Goal: Check status

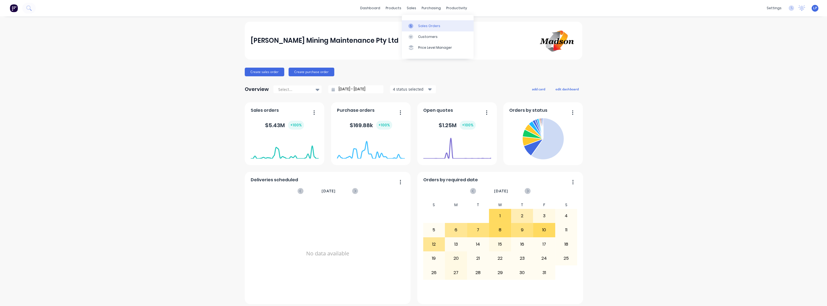
click at [425, 27] on div "Sales Orders" at bounding box center [429, 26] width 22 height 5
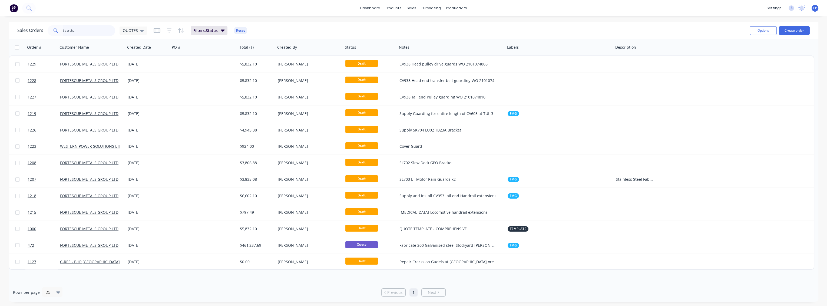
click at [98, 29] on input "text" at bounding box center [89, 30] width 53 height 11
type input "0424"
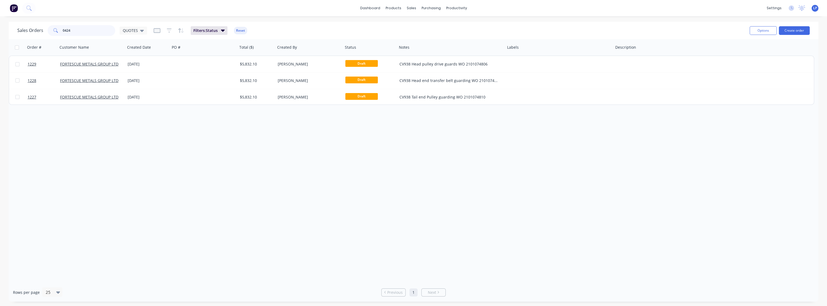
drag, startPoint x: 78, startPoint y: 32, endPoint x: 54, endPoint y: 31, distance: 23.8
click at [54, 31] on div "0424" at bounding box center [82, 30] width 68 height 11
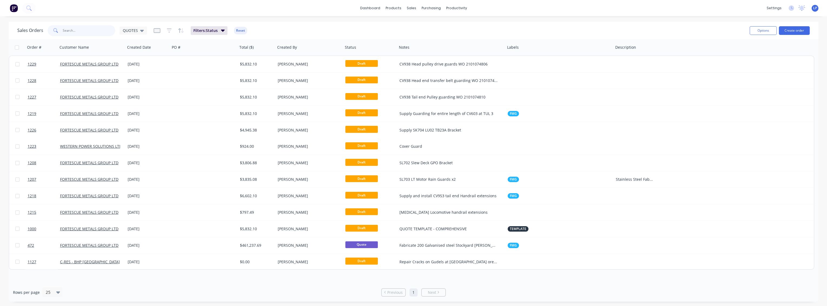
click at [88, 28] on input "text" at bounding box center [89, 30] width 53 height 11
type input "1038"
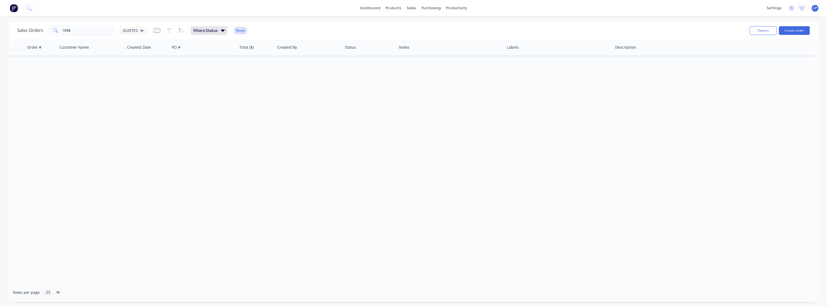
click at [242, 32] on button "Reset" at bounding box center [240, 31] width 13 height 8
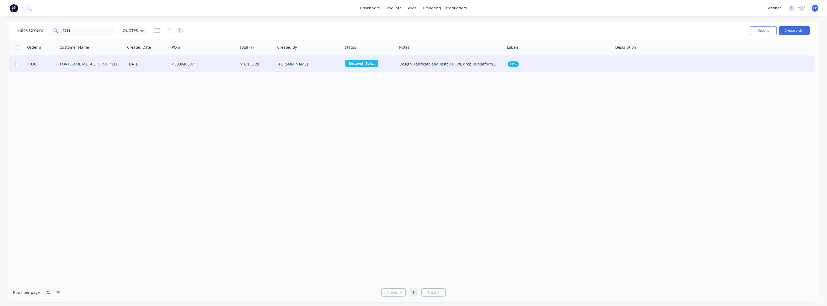
click at [214, 63] on div "4503040597" at bounding box center [202, 63] width 60 height 5
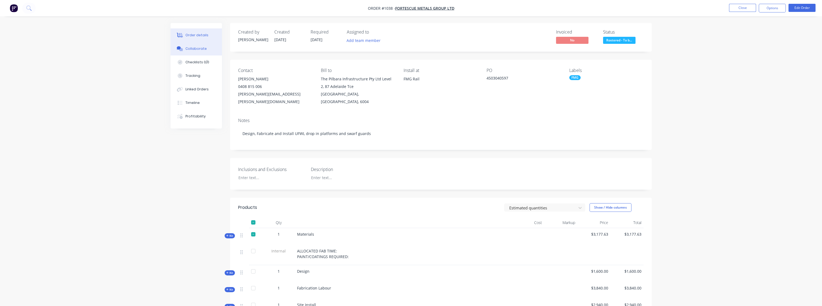
click at [193, 50] on div "Collaborate" at bounding box center [195, 48] width 21 height 5
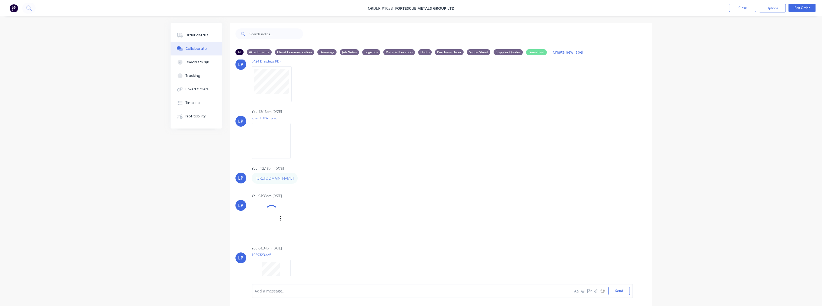
scroll to position [90, 0]
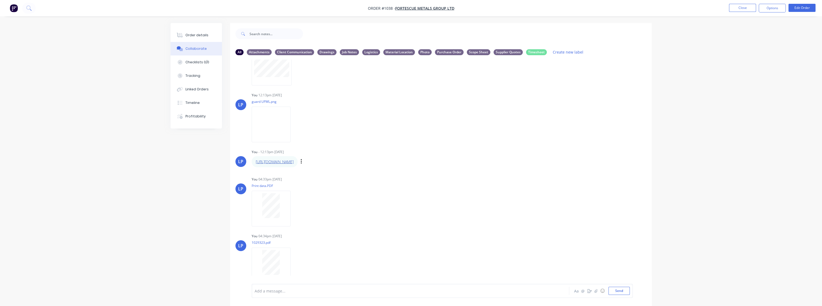
click at [294, 160] on link "[URL][DOMAIN_NAME]" at bounding box center [275, 161] width 38 height 5
